Goal: Transaction & Acquisition: Obtain resource

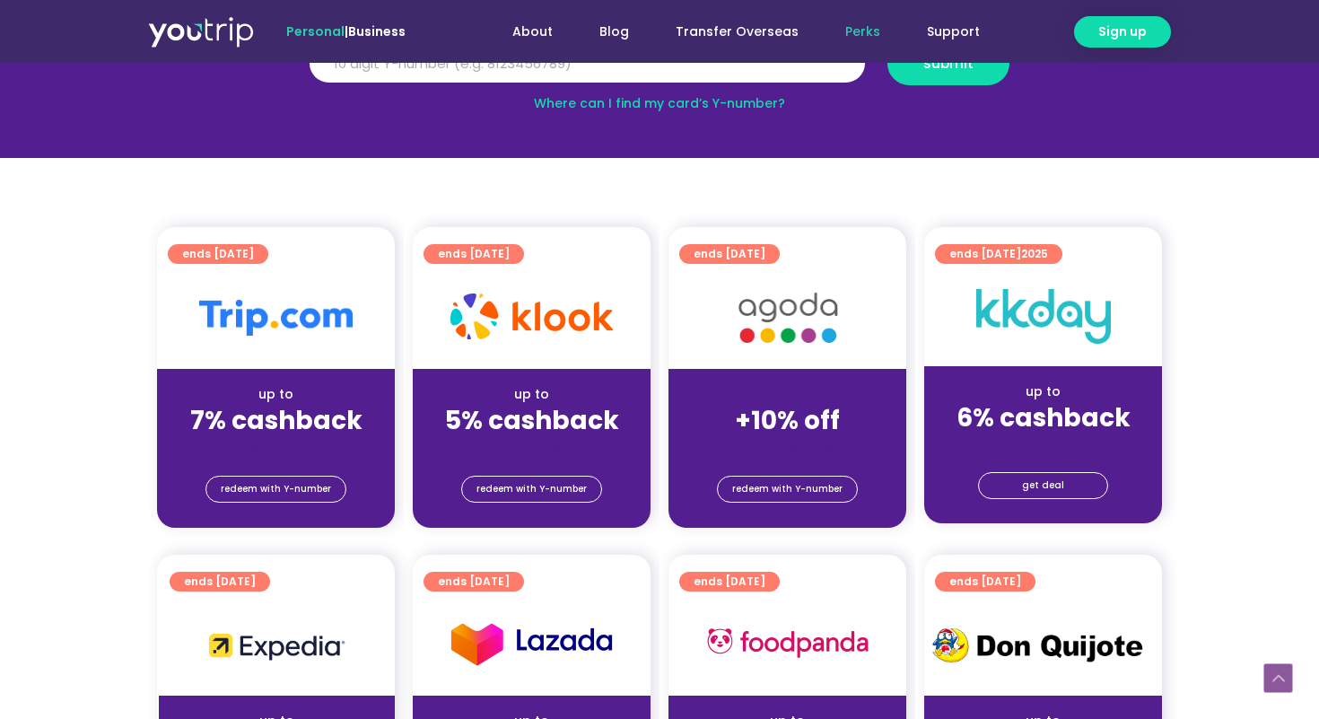
scroll to position [303, 0]
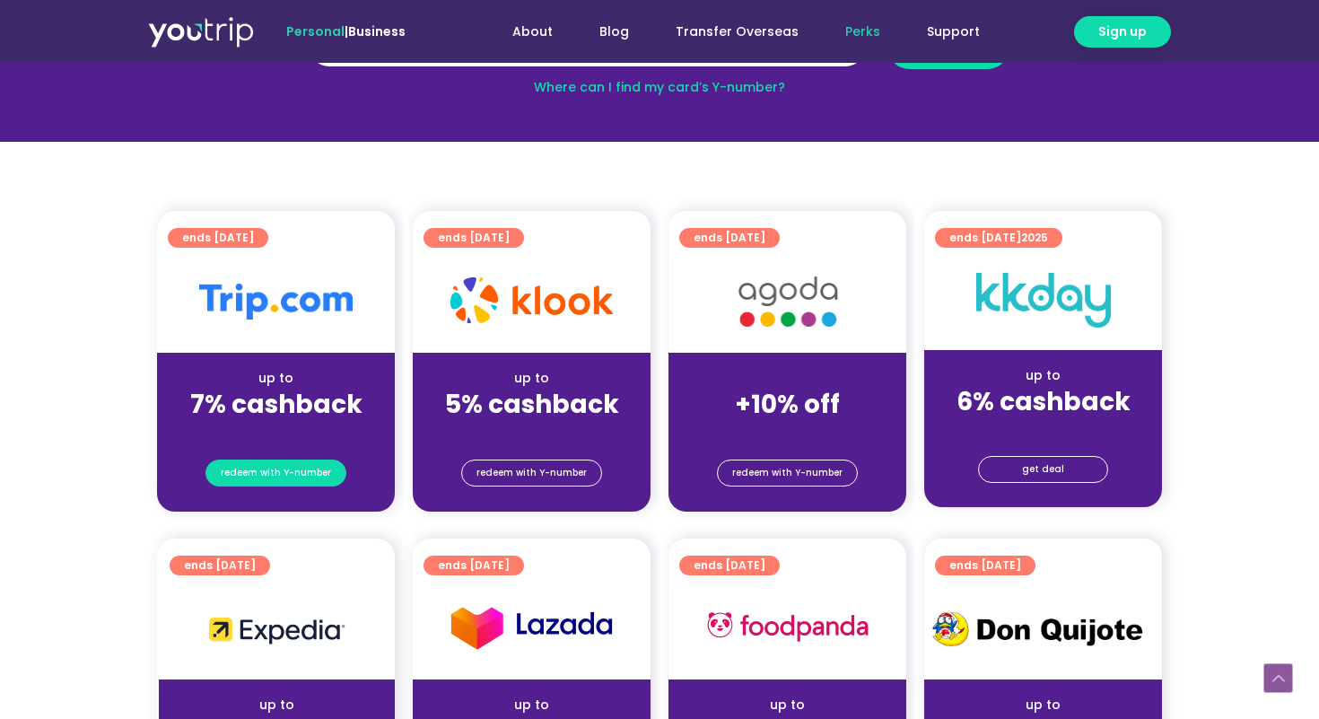
click at [314, 475] on span "redeem with Y-number" at bounding box center [276, 472] width 110 height 25
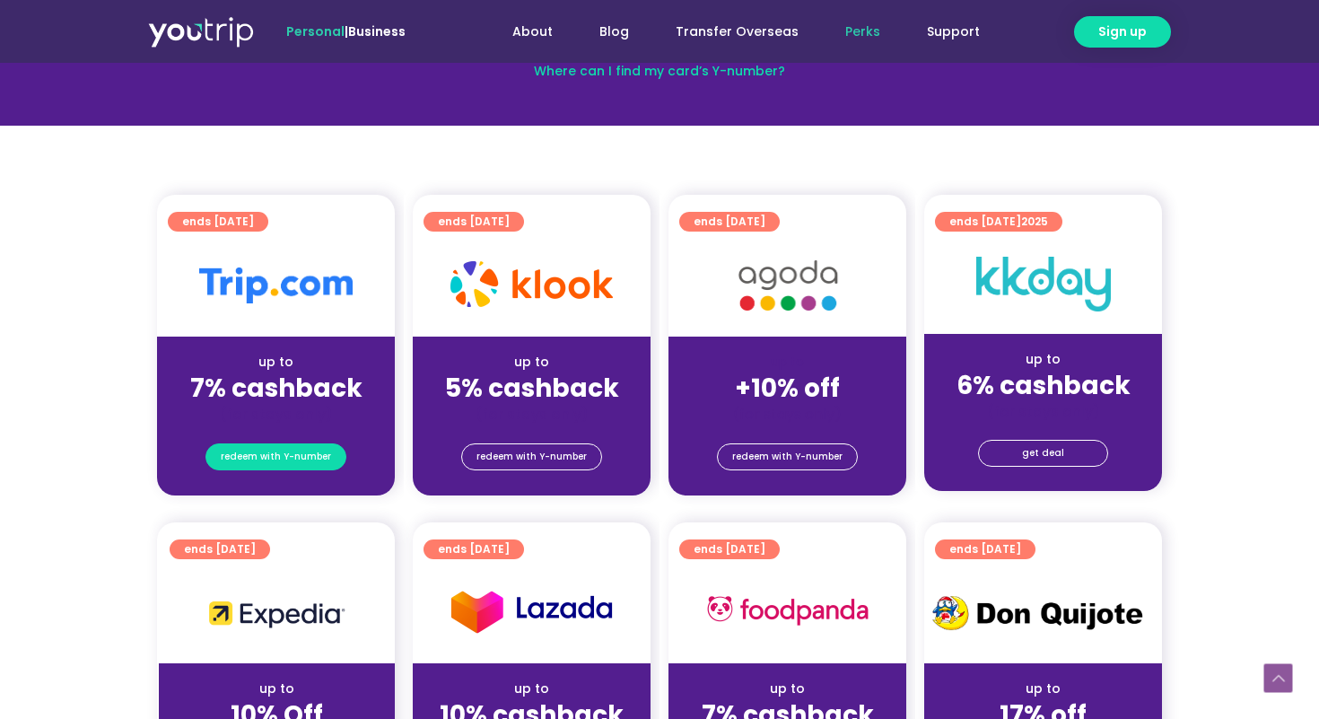
click at [298, 459] on span "redeem with Y-number" at bounding box center [276, 456] width 110 height 25
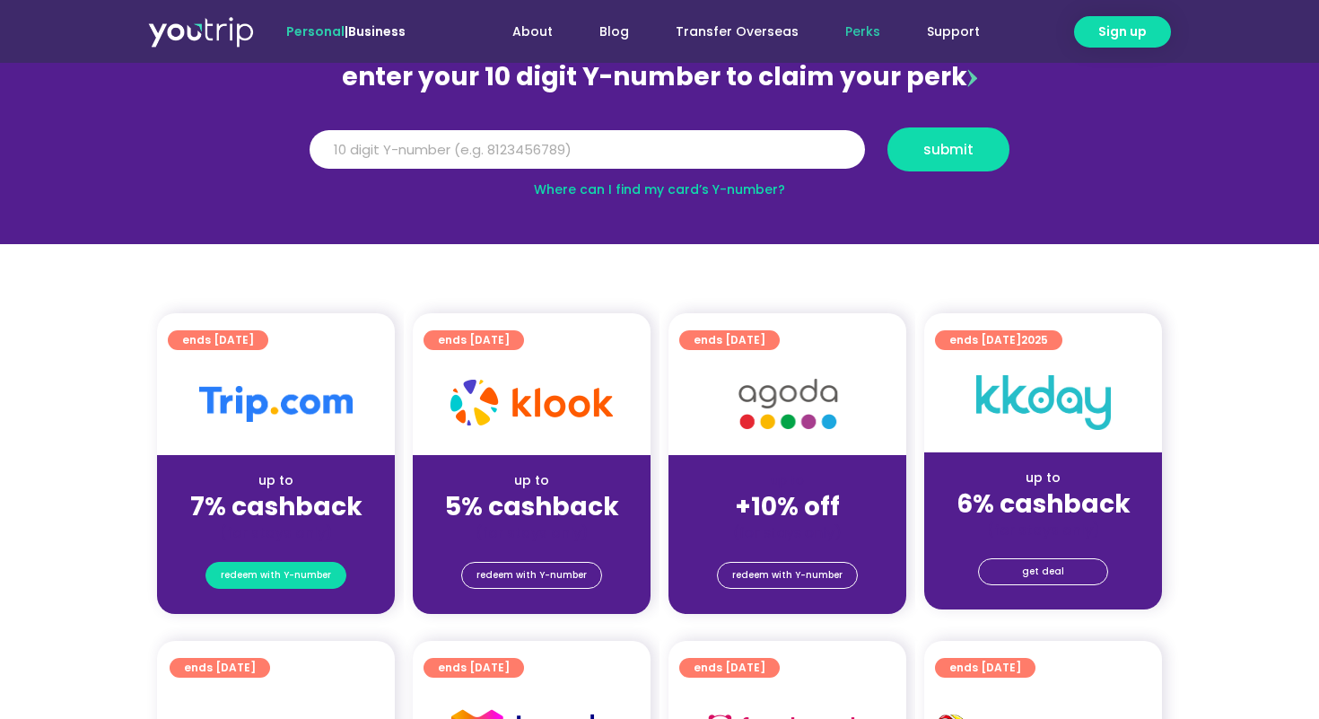
scroll to position [197, 0]
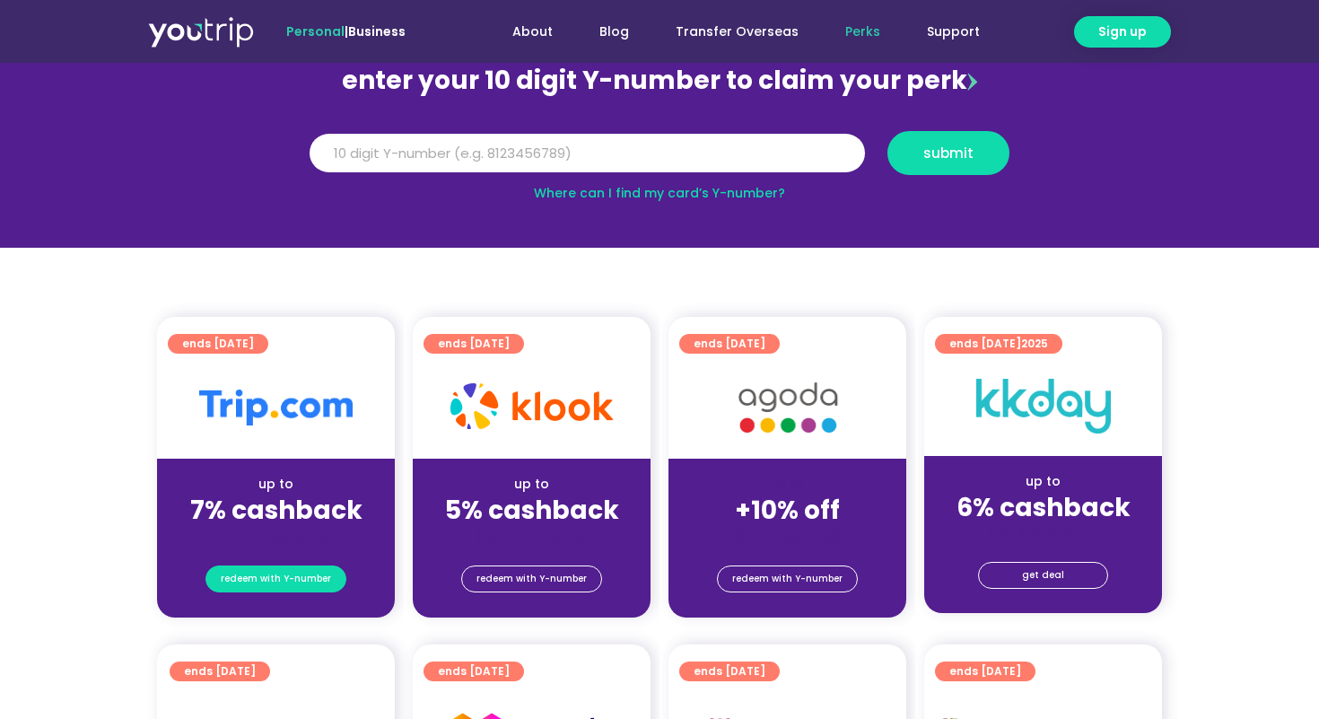
click at [298, 459] on div "up to 7% cashback (for stays only)" at bounding box center [276, 501] width 238 height 87
click at [284, 426] on div at bounding box center [276, 407] width 238 height 102
click at [285, 603] on div "redeem with Y-number" at bounding box center [276, 581] width 238 height 72
click at [284, 589] on span "redeem with Y-number" at bounding box center [276, 578] width 110 height 25
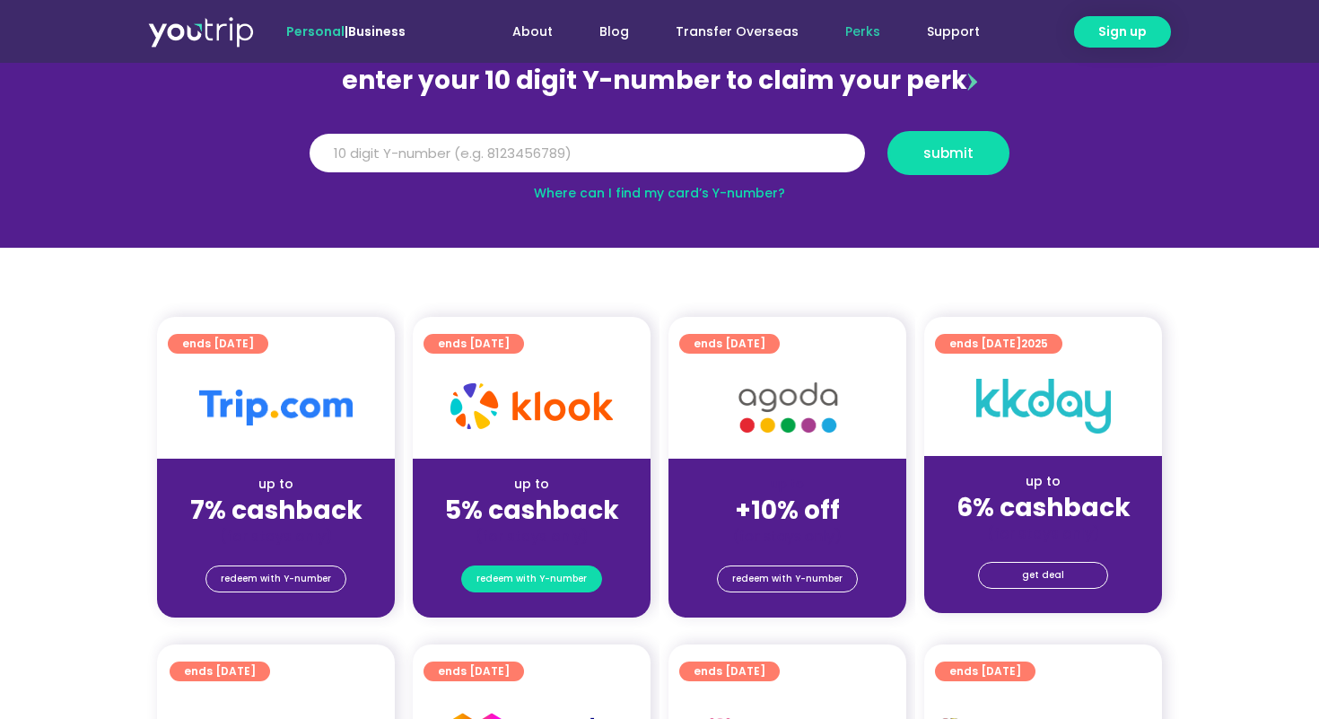
click at [516, 573] on span "redeem with Y-number" at bounding box center [531, 578] width 110 height 25
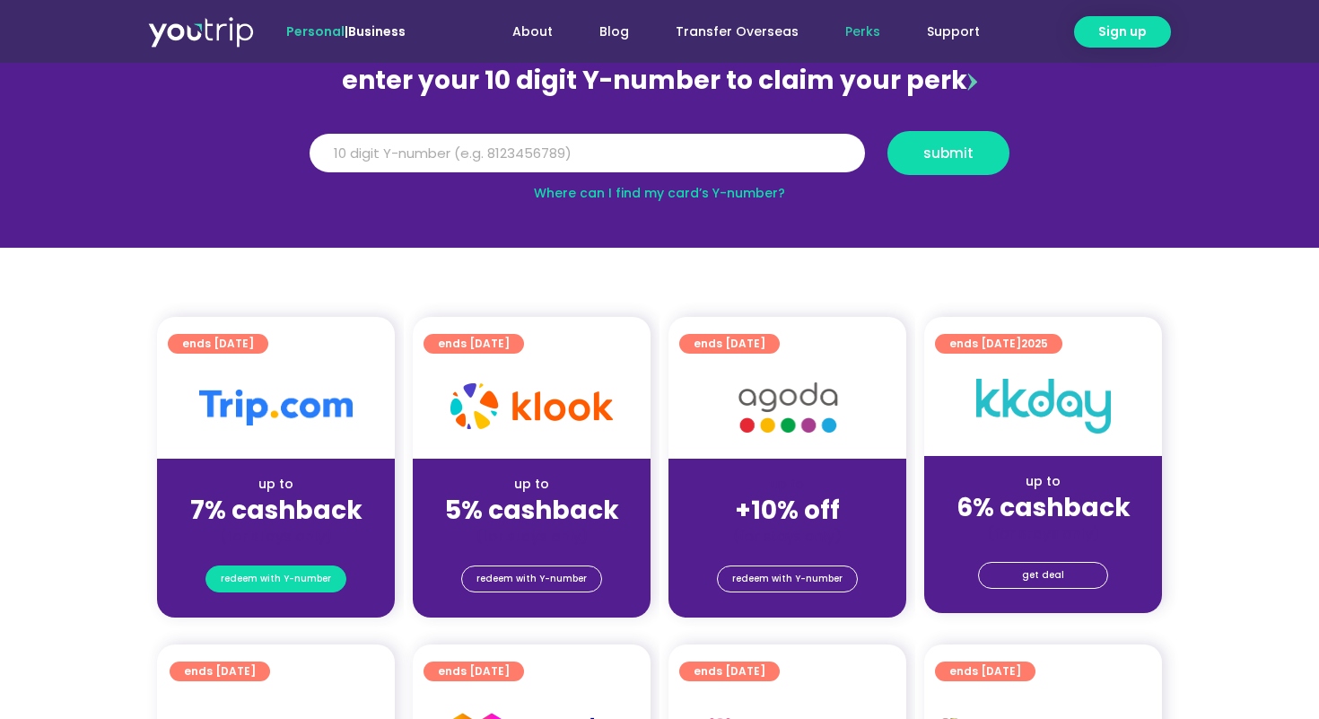
click at [319, 583] on span "redeem with Y-number" at bounding box center [276, 578] width 110 height 25
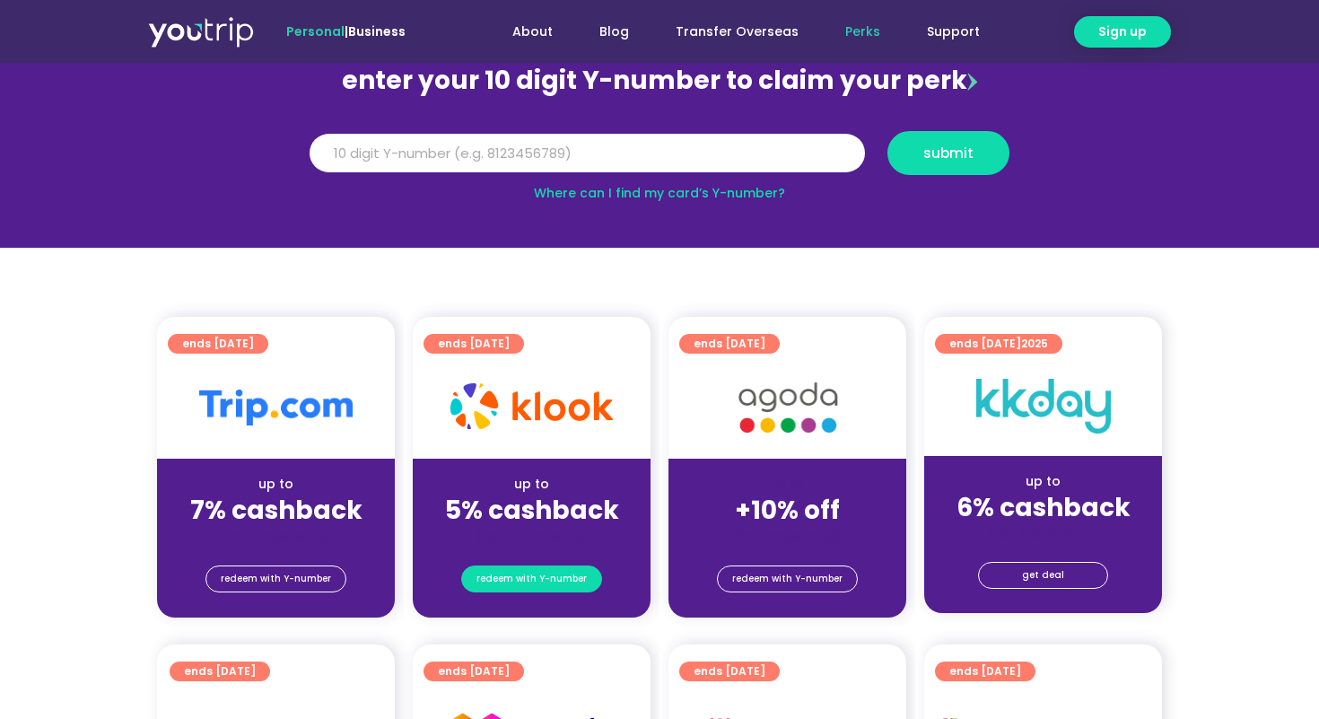
click at [467, 574] on link "redeem with Y-number" at bounding box center [531, 578] width 141 height 27
click at [516, 574] on span "redeem with Y-number" at bounding box center [531, 578] width 110 height 25
drag, startPoint x: 500, startPoint y: 494, endPoint x: 460, endPoint y: 494, distance: 39.5
click at [500, 494] on strong "5% cashback" at bounding box center [532, 510] width 174 height 35
click at [315, 493] on strong "7% cashback" at bounding box center [276, 510] width 172 height 35
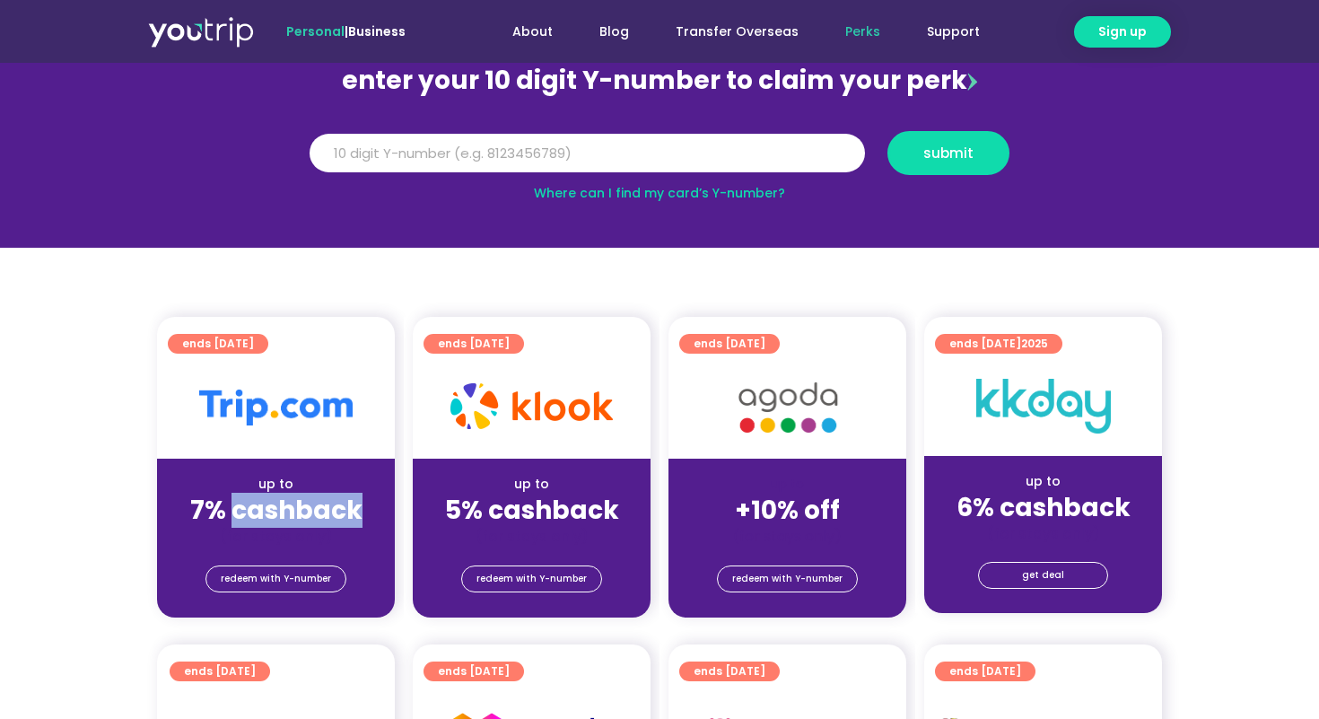
click at [315, 493] on strong "7% cashback" at bounding box center [276, 510] width 172 height 35
click at [424, 156] on input "Y Number" at bounding box center [587, 153] width 555 height 39
click at [565, 148] on input "Y Number" at bounding box center [587, 153] width 555 height 39
paste input "-8807570006"
click at [330, 157] on input "-8807570006" at bounding box center [587, 153] width 555 height 39
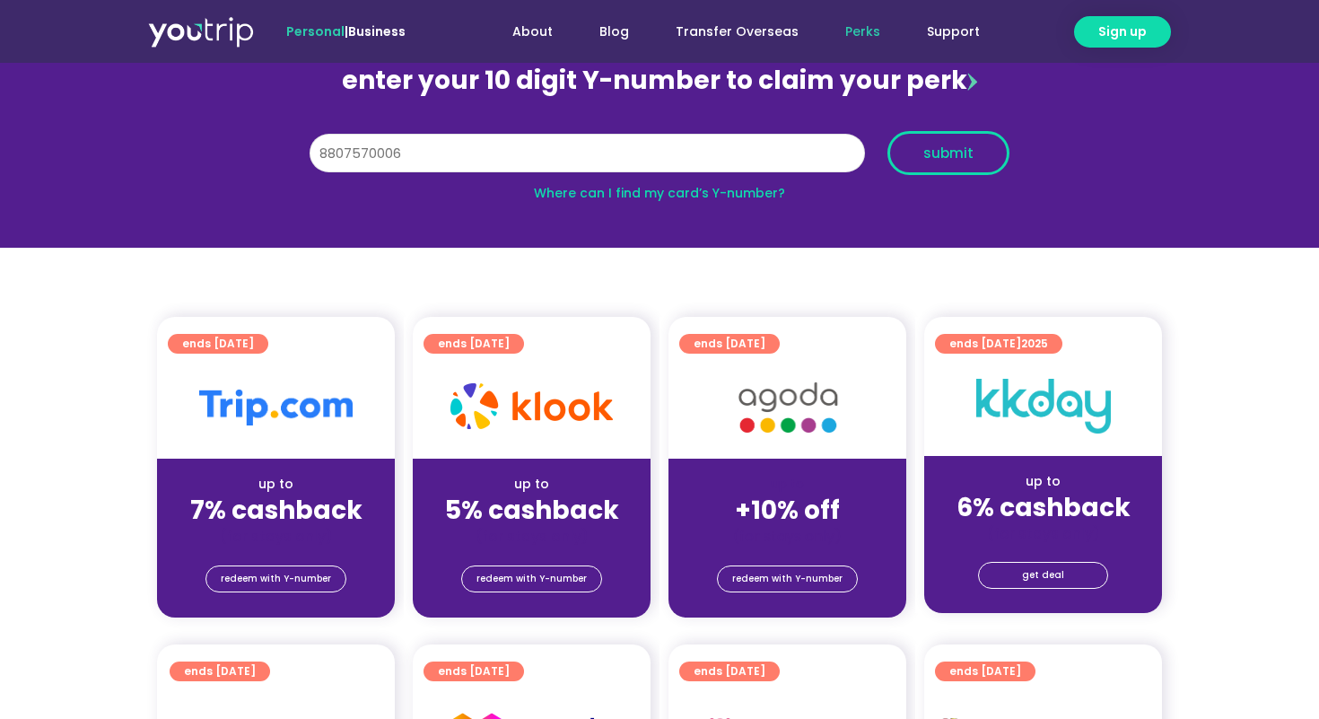
type input "8807570006"
click at [960, 163] on button "submit" at bounding box center [948, 153] width 122 height 44
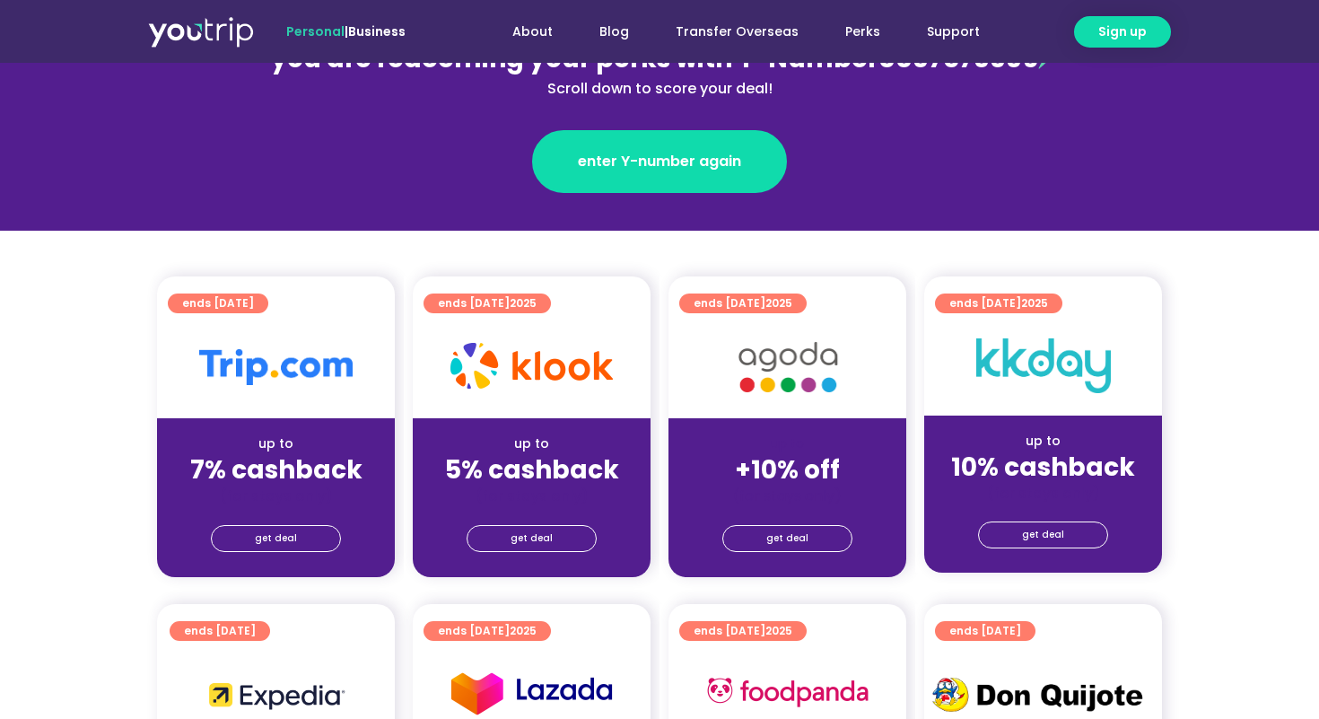
scroll to position [285, 0]
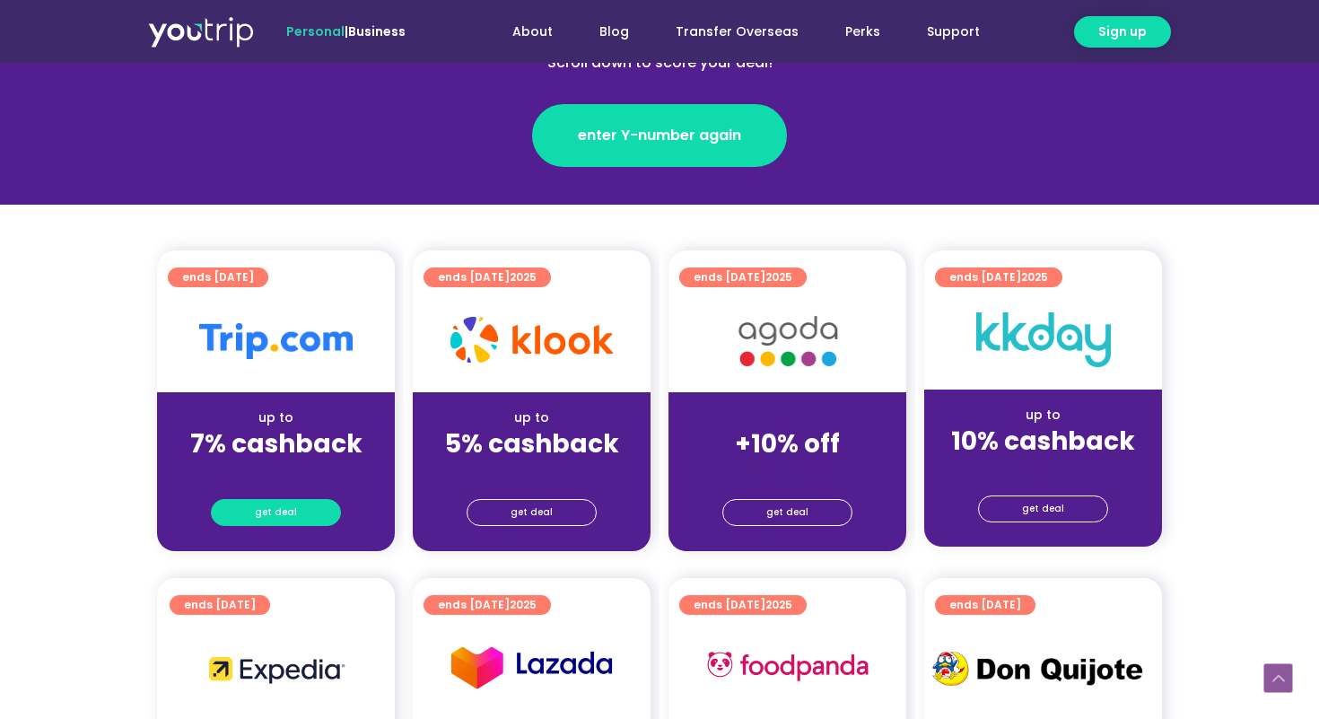
click at [299, 512] on link "get deal" at bounding box center [276, 512] width 130 height 27
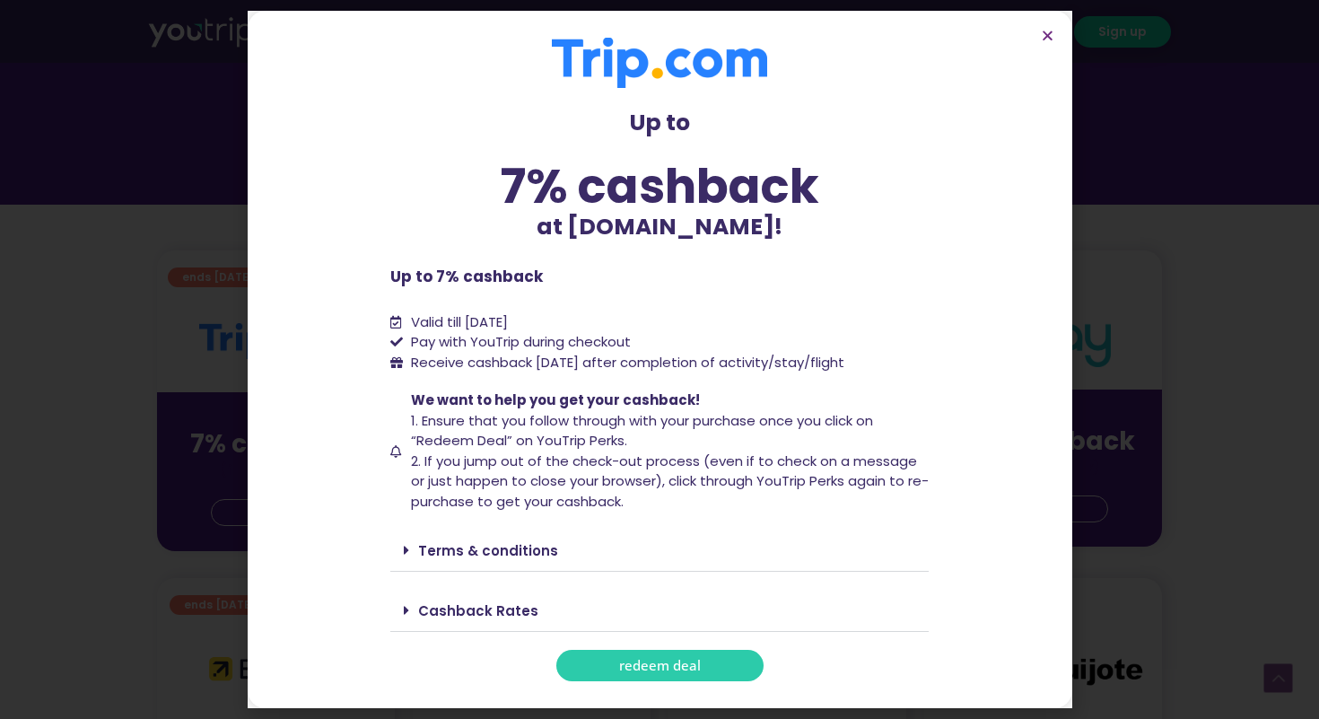
click at [641, 675] on link "redeem deal" at bounding box center [659, 665] width 207 height 31
